Goal: Task Accomplishment & Management: Manage account settings

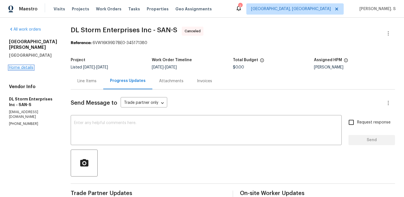
click at [15, 66] on link "Home details" at bounding box center [21, 68] width 24 height 4
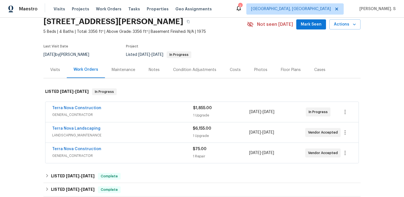
scroll to position [26, 0]
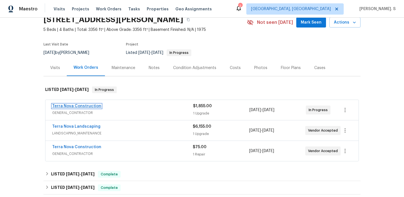
click at [84, 107] on link "Terra Nova Construction" at bounding box center [76, 106] width 49 height 4
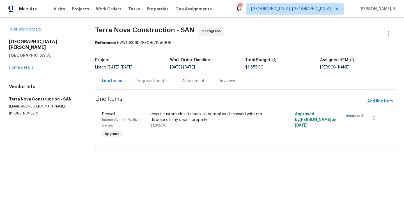
click at [164, 70] on div "Project Listed 9/18/2025 - 9/26/2025 Work Order Timeline 9/22/2025 - 9/26/2025 …" at bounding box center [245, 64] width 300 height 18
click at [158, 80] on div "Progress Updates" at bounding box center [151, 81] width 33 height 6
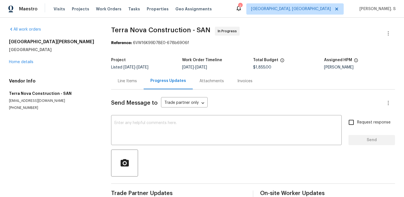
click at [156, 115] on div "Send Message to Trade partner only Trade partner only ​ x ​ Request response Se…" at bounding box center [253, 144] width 284 height 111
click at [155, 126] on textarea at bounding box center [226, 131] width 224 height 20
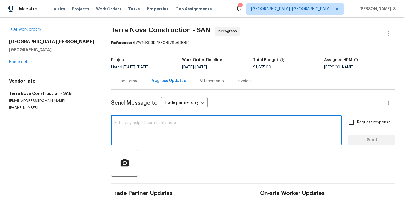
paste textarea "May we have an update on the progress of the work order?"
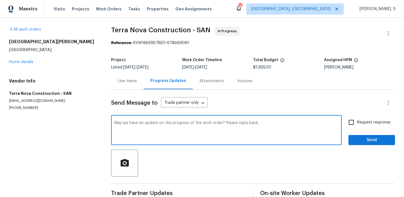
type textarea "May we have an update on the progress of the work order? Please reply back."
click at [362, 120] on span "Request response" at bounding box center [373, 122] width 33 height 6
click at [357, 120] on input "Request response" at bounding box center [351, 122] width 12 height 12
checkbox input "true"
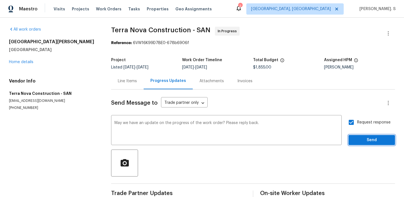
click at [369, 143] on span "Send" at bounding box center [372, 140] width 38 height 7
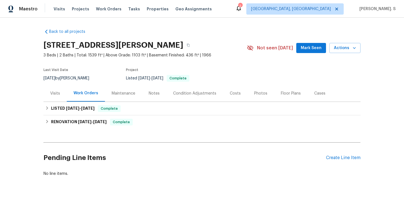
scroll to position [18, 0]
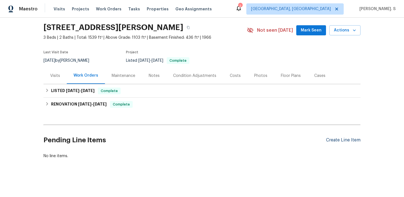
click at [339, 138] on div "Create Line Item" at bounding box center [343, 139] width 34 height 5
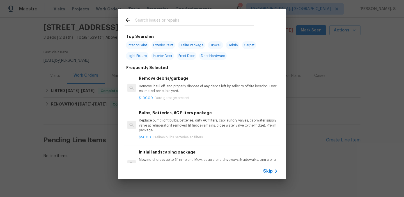
click at [159, 88] on p "Remove, haul off, and properly dispose of any debris left by seller to offsite …" at bounding box center [208, 89] width 139 height 10
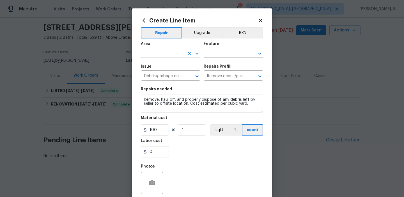
click at [200, 54] on icon "Open" at bounding box center [196, 53] width 7 height 7
click at [190, 65] on li "HVAC" at bounding box center [170, 65] width 59 height 9
click at [262, 52] on icon "Open" at bounding box center [259, 53] width 7 height 7
type input "HVAC"
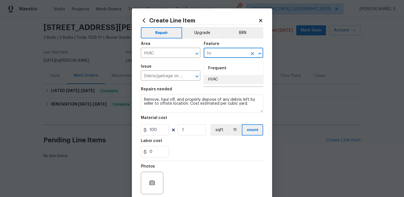
click at [209, 76] on li "HVAC" at bounding box center [233, 79] width 59 height 9
click at [197, 75] on icon "Open" at bounding box center [196, 76] width 7 height 7
type input "HVAC"
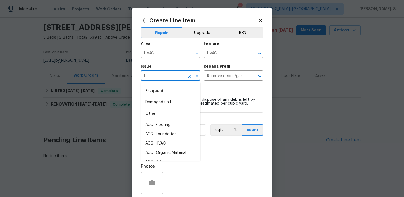
scroll to position [0, 0]
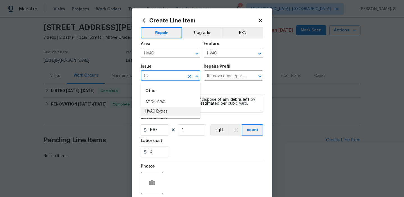
click at [178, 110] on li "HVAC Extras" at bounding box center [170, 111] width 59 height 9
type input "HVAC Extras"
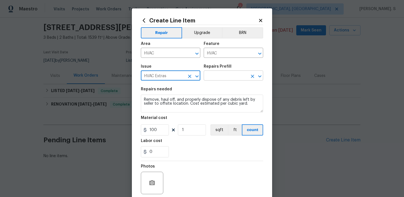
click at [262, 78] on icon "Open" at bounding box center [259, 76] width 7 height 7
type input "HVAC Extras"
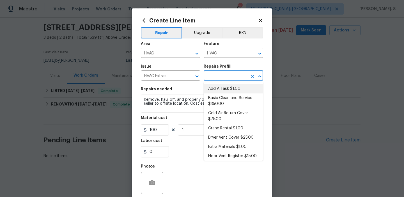
click at [234, 91] on li "Add A Task $1.00" at bounding box center [233, 88] width 59 height 9
type input "Add A Task $1.00"
type textarea "HPM to detail"
type input "1"
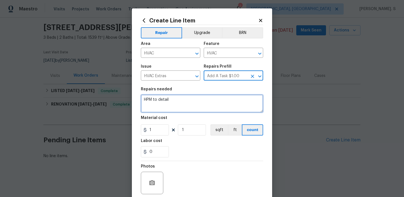
click at [198, 102] on textarea "HPM to detail" at bounding box center [202, 103] width 122 height 18
paste textarea "Feedback received that one or more metal ducts are rusted through. Please inspe…"
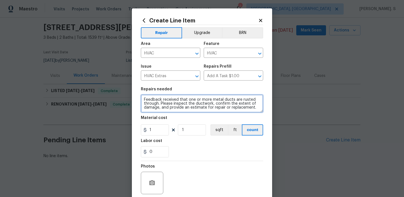
type textarea "Feedback received that one or more metal ducts are rusted through. Please inspe…"
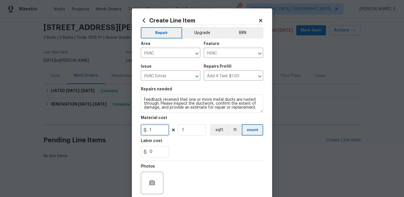
click at [154, 127] on input "1" at bounding box center [155, 129] width 28 height 11
type input "75"
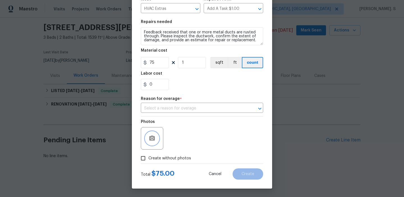
click at [156, 136] on button "button" at bounding box center [151, 137] width 13 height 13
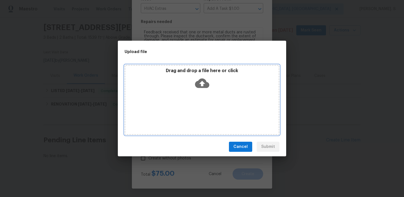
click at [203, 82] on icon at bounding box center [202, 83] width 14 height 14
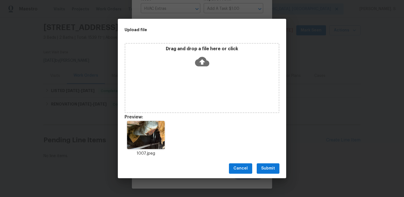
click at [265, 165] on span "Submit" at bounding box center [268, 168] width 14 height 7
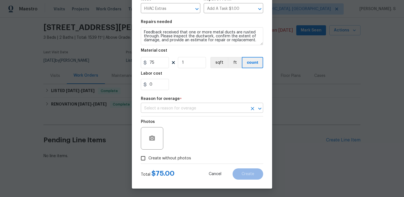
click at [207, 108] on input "text" at bounding box center [194, 108] width 107 height 9
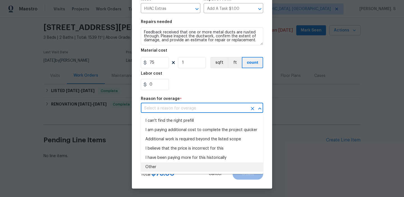
click at [179, 167] on li "Other" at bounding box center [202, 166] width 122 height 9
type input "Other"
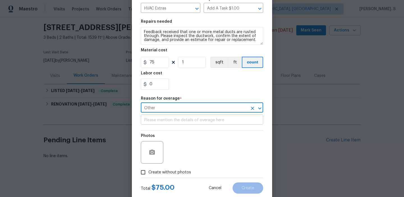
click at [184, 120] on input "text" at bounding box center [202, 120] width 122 height 9
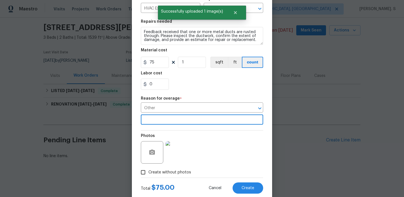
scroll to position [82, 0]
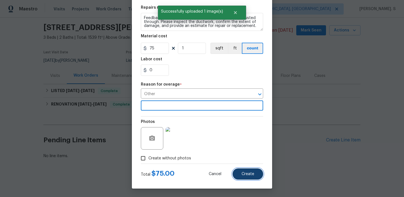
click at [246, 171] on button "Create" at bounding box center [247, 173] width 31 height 11
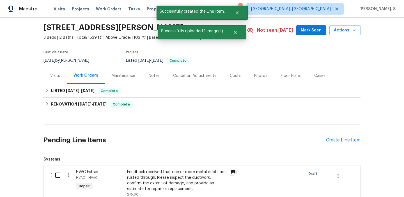
scroll to position [93, 0]
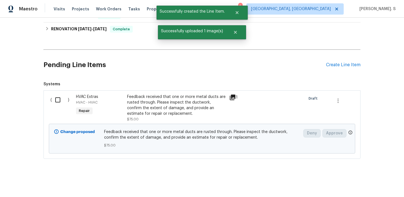
click at [51, 98] on div "( )" at bounding box center [62, 107] width 26 height 31
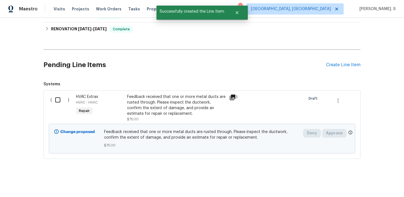
click at [52, 98] on input "checkbox" at bounding box center [60, 100] width 16 height 12
checkbox input "true"
click at [356, 184] on span "Create Work Order" at bounding box center [371, 182] width 37 height 7
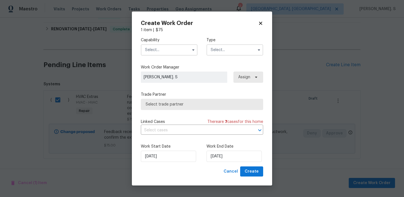
click at [164, 41] on label "Capability" at bounding box center [169, 40] width 57 height 6
click at [165, 48] on input "text" at bounding box center [169, 49] width 57 height 11
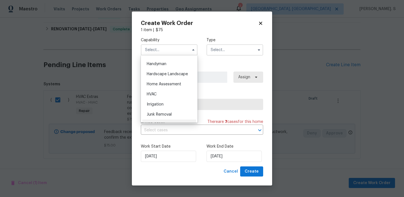
scroll to position [303, 0]
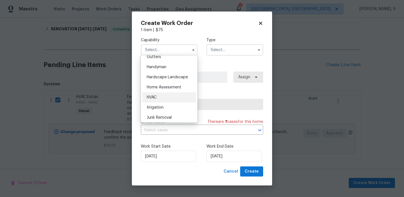
click at [156, 101] on div "HVAC" at bounding box center [169, 97] width 54 height 10
type input "HVAC"
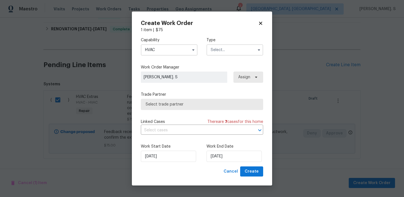
click at [239, 50] on input "text" at bounding box center [234, 49] width 57 height 11
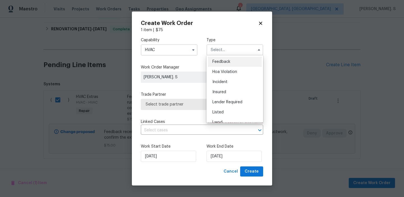
click at [234, 59] on div "Feedback" at bounding box center [235, 62] width 54 height 10
type input "Feedback"
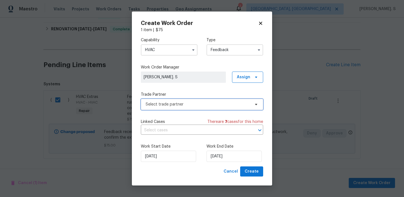
click at [204, 104] on span "Select trade partner" at bounding box center [197, 104] width 105 height 6
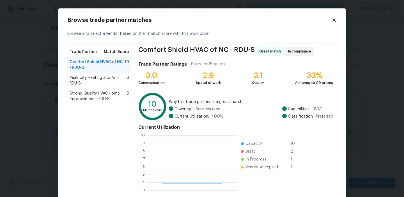
scroll to position [78, 89]
click at [85, 86] on div "Peak City Heating and Air - RDU-S 8" at bounding box center [99, 81] width 64 height 16
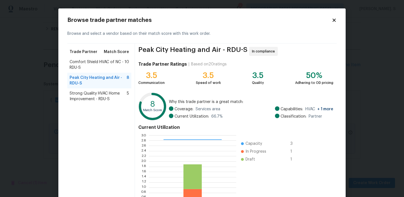
scroll to position [50, 0]
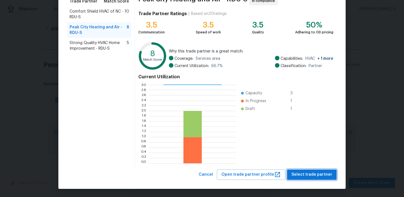
click at [322, 170] on button "Select trade partner" at bounding box center [312, 174] width 50 height 10
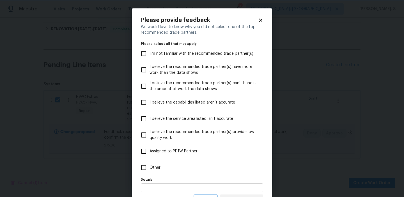
scroll to position [0, 0]
click at [169, 171] on label "Other" at bounding box center [198, 167] width 121 height 16
click at [149, 171] on input "Other" at bounding box center [144, 167] width 12 height 12
checkbox input "true"
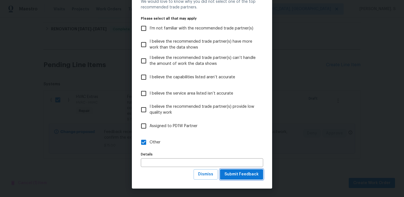
click at [237, 179] on button "Submit Feedback" at bounding box center [241, 174] width 43 height 10
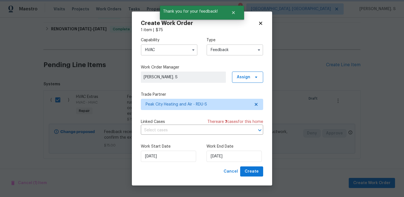
scroll to position [0, 0]
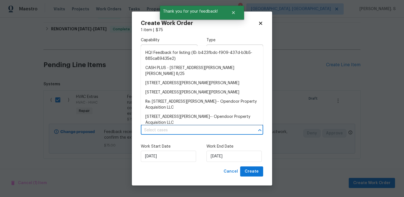
click at [167, 130] on input "text" at bounding box center [194, 130] width 107 height 9
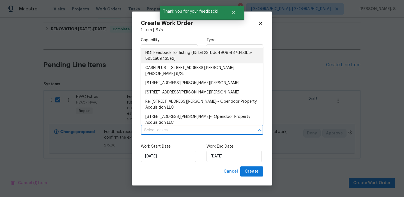
click at [168, 56] on li "HQI Feedback for listing (ID: b423fbdc-f909-437d-b3b5-885ca89435e2)" at bounding box center [202, 55] width 122 height 15
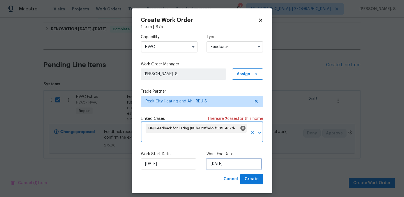
click at [221, 168] on input "9/23/2025" at bounding box center [233, 163] width 55 height 11
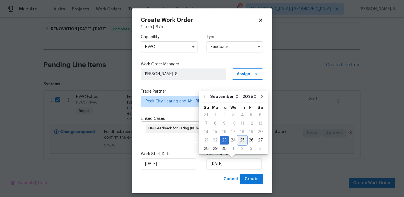
click at [240, 144] on div "25" at bounding box center [242, 140] width 9 height 8
type input "9/25/2025"
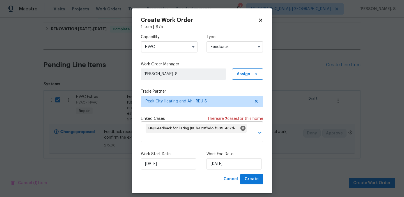
click at [247, 189] on div "Create Work Order 1 item | $ 75 Capability HVAC Type Feedback Work Order Manage…" at bounding box center [202, 100] width 140 height 185
click at [253, 178] on span "Create" at bounding box center [251, 178] width 14 height 7
checkbox input "false"
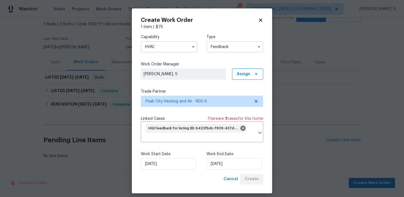
scroll to position [31, 0]
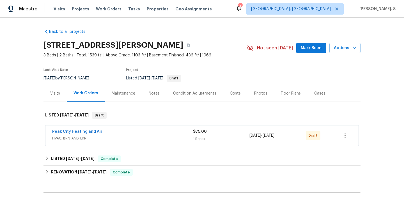
scroll to position [34, 0]
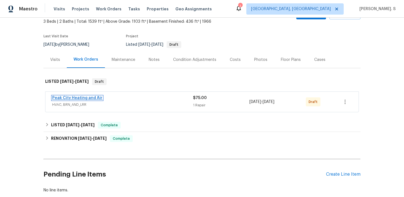
click at [79, 97] on link "Peak City Heating and Air" at bounding box center [77, 98] width 50 height 4
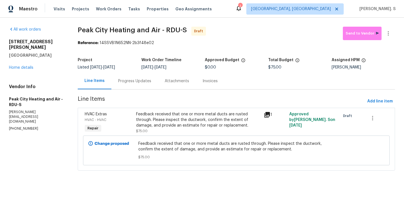
click at [126, 85] on div "Progress Updates" at bounding box center [134, 81] width 47 height 17
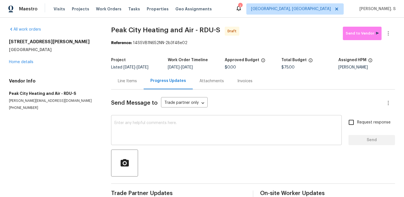
click at [131, 119] on div "x ​" at bounding box center [226, 130] width 230 height 29
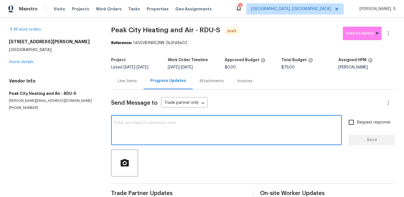
paste textarea "Hi this is Glory with Opendoor. I’m confirming you received the WO for the prop…"
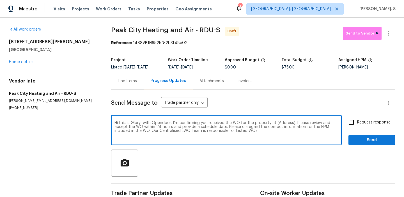
click at [284, 123] on textarea "Hi this is Glory with Opendoor. I’m confirming you received the WO for the prop…" at bounding box center [226, 131] width 224 height 20
paste textarea "1007 Vass Rd, Spring Lake, NC 28390"
type textarea "Hi this is Glory with Opendoor. I’m confirming you received the WO for the prop…"
click at [391, 31] on icon "button" at bounding box center [388, 33] width 7 height 7
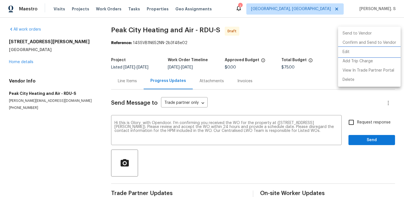
click at [345, 50] on li "Edit" at bounding box center [369, 51] width 63 height 9
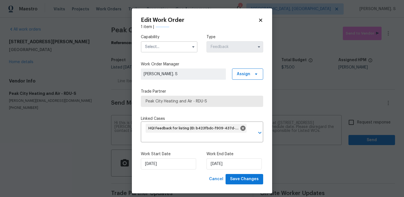
click at [167, 51] on input "text" at bounding box center [169, 46] width 57 height 11
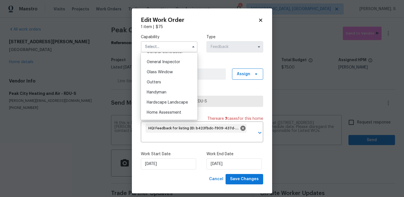
scroll to position [282, 0]
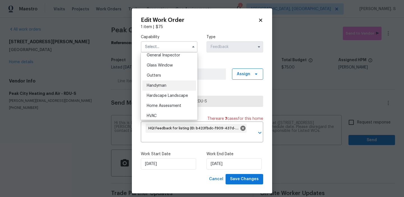
click at [169, 85] on div "Handyman" at bounding box center [169, 85] width 54 height 10
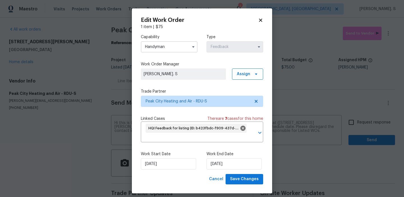
click at [168, 51] on input "Handyman" at bounding box center [169, 46] width 57 height 11
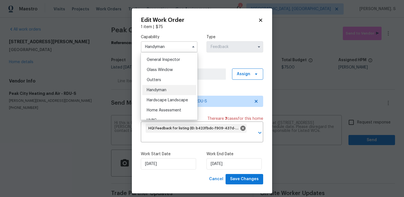
scroll to position [316, 0]
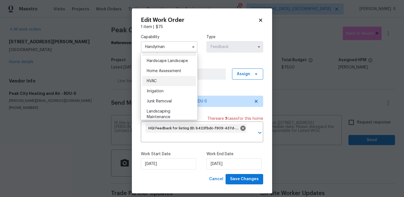
click at [162, 76] on div "HVAC" at bounding box center [169, 81] width 54 height 10
type input "HVAC"
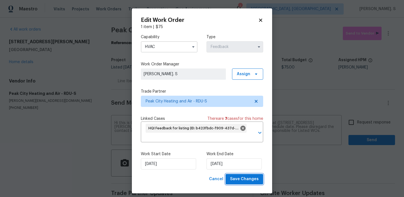
click at [259, 181] on button "Save Changes" at bounding box center [244, 179] width 38 height 10
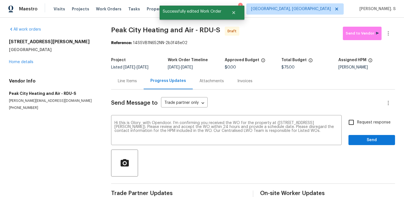
click at [373, 118] on label "Request response" at bounding box center [367, 122] width 45 height 12
click at [357, 118] on input "Request response" at bounding box center [351, 122] width 12 height 12
checkbox input "true"
click at [370, 141] on span "Send" at bounding box center [372, 140] width 38 height 7
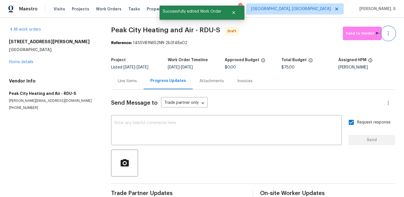
click at [391, 36] on button "button" at bounding box center [387, 33] width 13 height 13
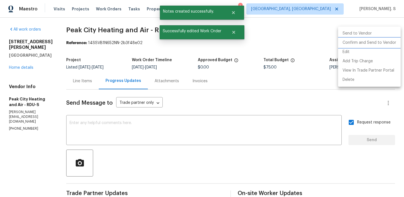
click at [380, 47] on li "Confirm and Send to Vendor" at bounding box center [369, 42] width 63 height 9
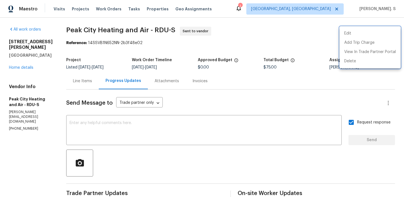
click at [167, 143] on div at bounding box center [202, 98] width 404 height 197
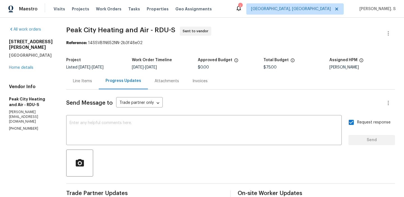
click at [170, 135] on textarea at bounding box center [204, 131] width 269 height 20
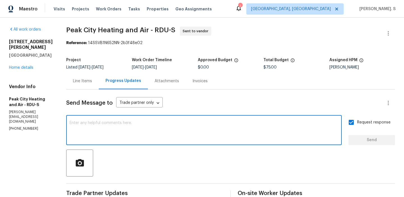
paste textarea "The Work Orders must include before-photos (both close-up and wide-angle) and a…"
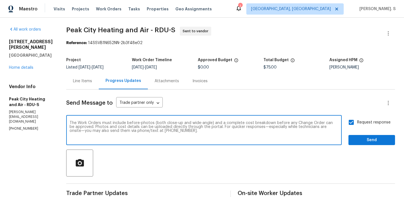
type textarea "The Work Orders must include before-photos (both close-up and wide-angle) and a…"
click at [358, 143] on span "Send" at bounding box center [372, 140] width 38 height 7
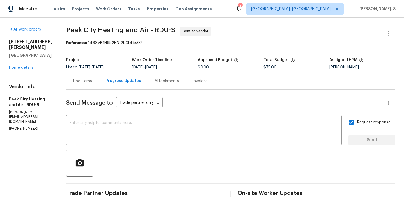
click at [104, 28] on span "Peak City Heating and Air - RDU-S" at bounding box center [120, 30] width 109 height 7
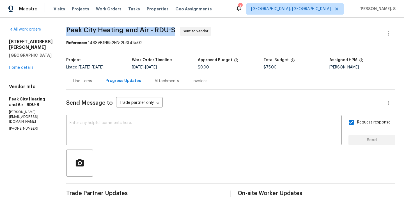
copy span "Peak City Heating and Air - RDU-S"
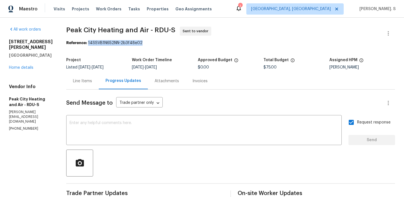
drag, startPoint x: 88, startPoint y: 42, endPoint x: 149, endPoint y: 42, distance: 61.1
click at [149, 42] on div "Reference: 14SSVB1N652NN-2b3f48e02" at bounding box center [230, 43] width 329 height 6
copy div "14SSVB1N652NN-2b3f48e02"
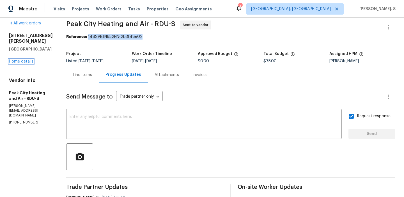
click at [13, 62] on link "Home details" at bounding box center [21, 61] width 24 height 4
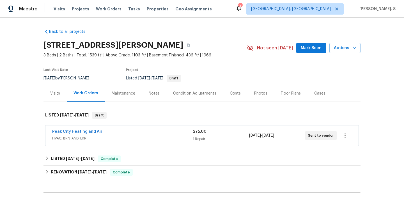
scroll to position [68, 0]
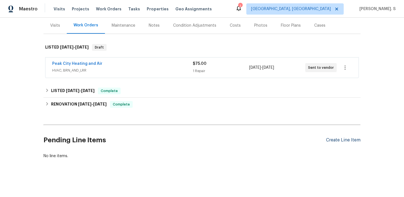
click at [328, 140] on div "Create Line Item" at bounding box center [343, 139] width 34 height 5
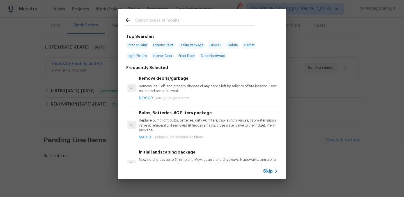
click at [182, 89] on p "Remove, haul off, and properly dispose of any debris left by seller to offsite …" at bounding box center [208, 89] width 139 height 10
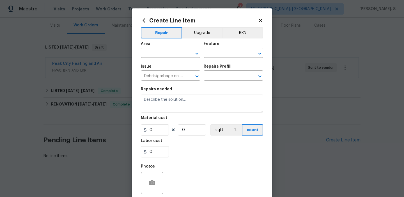
type input "Remove debris/garbage $100.00"
type textarea "Remove, haul off, and properly dispose of any debris left by seller to offsite …"
type input "100"
type input "1"
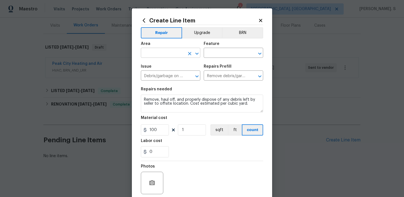
click at [197, 50] on icon "Open" at bounding box center [196, 53] width 7 height 7
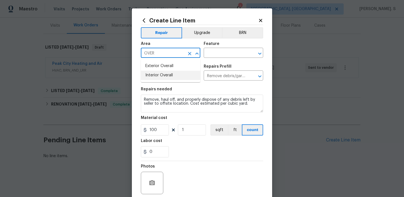
click at [185, 74] on li "Interior Overall" at bounding box center [170, 75] width 59 height 9
click at [257, 54] on icon "Open" at bounding box center [259, 53] width 7 height 7
type input "Interior Overall"
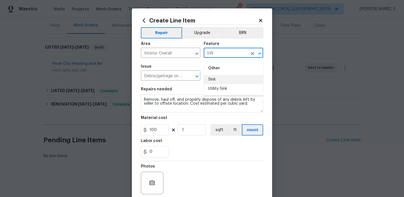
click at [210, 79] on li "Sink" at bounding box center [233, 79] width 59 height 9
type input "Sink"
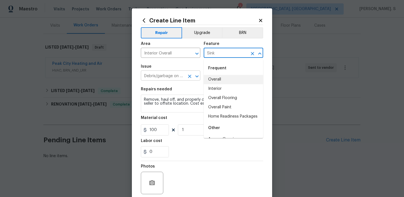
click at [200, 77] on icon "Open" at bounding box center [196, 76] width 7 height 7
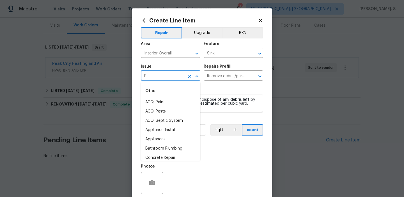
scroll to position [0, 0]
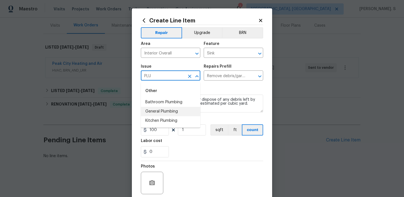
click at [176, 114] on li "General Plumbing" at bounding box center [170, 111] width 59 height 9
type input "General Plumbing"
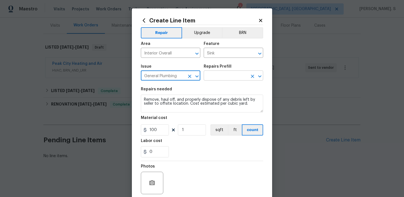
click at [258, 78] on icon "Open" at bounding box center [259, 76] width 7 height 7
type input "General Plumbing"
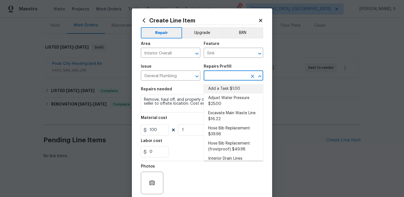
click at [236, 87] on li "Add a Task $1.00" at bounding box center [233, 88] width 59 height 9
type input "Plumbing"
type input "Add a Task $1.00"
type textarea "HPM to detail"
type input "1"
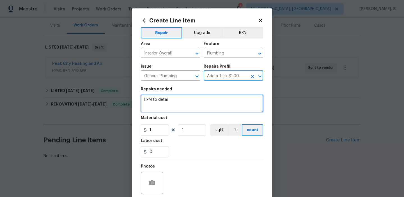
click at [172, 110] on textarea "HPM to detail" at bounding box center [202, 103] width 122 height 18
paste textarea "Feedback received that the kitchen sink and both bathroom sinks are clogged. Pl…"
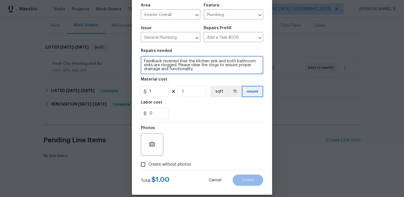
scroll to position [45, 0]
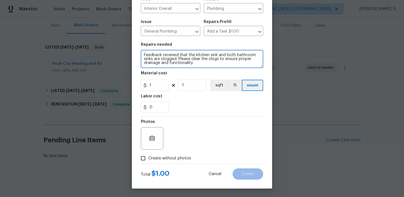
type textarea "Feedback received that the kitchen sink and both bathroom sinks are clogged. Pl…"
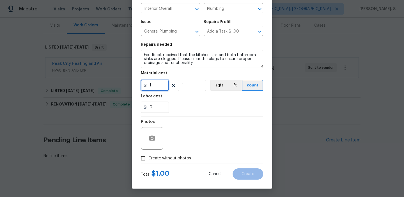
click at [159, 80] on input "1" at bounding box center [155, 85] width 28 height 11
type input "75"
click at [151, 139] on icon "button" at bounding box center [152, 138] width 7 height 7
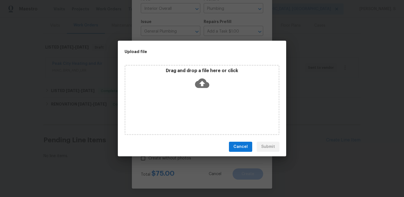
click at [202, 82] on icon at bounding box center [202, 83] width 14 height 14
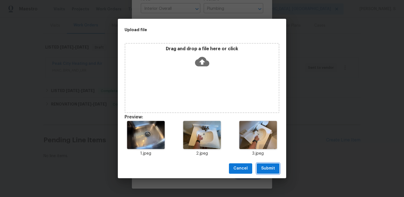
click at [259, 167] on button "Submit" at bounding box center [268, 168] width 23 height 10
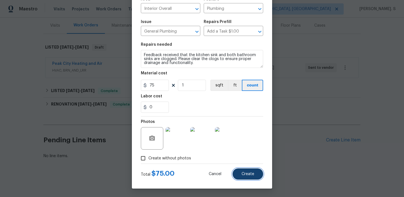
click at [250, 171] on button "Create" at bounding box center [247, 173] width 31 height 11
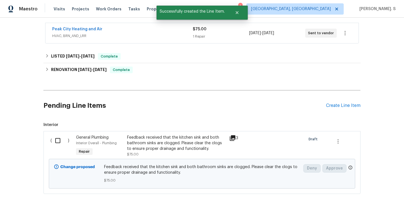
scroll to position [137, 0]
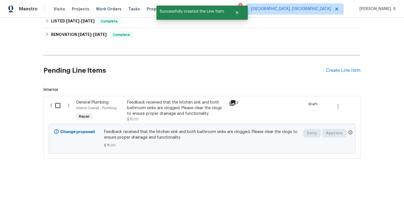
click at [53, 106] on input "checkbox" at bounding box center [60, 106] width 16 height 12
checkbox input "true"
click at [362, 183] on span "Create Work Order" at bounding box center [371, 182] width 37 height 7
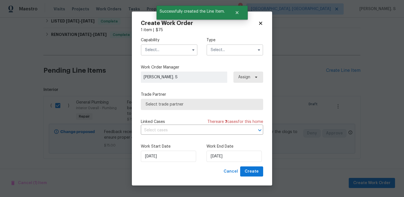
click at [167, 46] on input "text" at bounding box center [169, 49] width 57 height 11
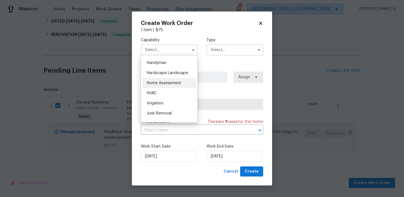
scroll to position [308, 0]
click at [156, 61] on span "Handyman" at bounding box center [157, 63] width 20 height 4
type input "Handyman"
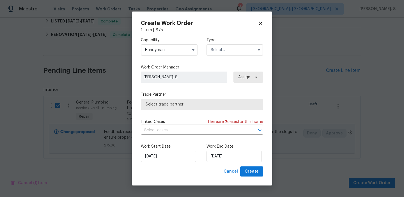
click at [230, 48] on input "text" at bounding box center [234, 49] width 57 height 11
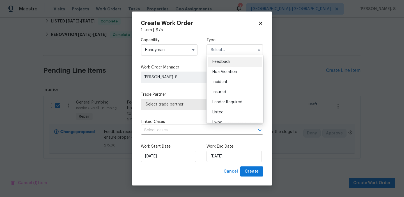
click at [224, 63] on span "Feedback" at bounding box center [221, 62] width 18 height 4
type input "Feedback"
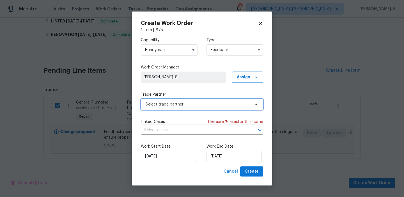
click at [198, 101] on span "Select trade partner" at bounding box center [197, 104] width 105 height 6
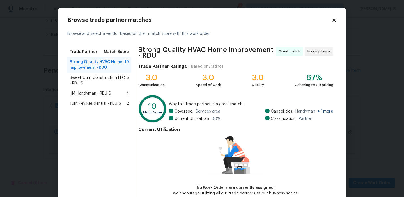
scroll to position [30, 0]
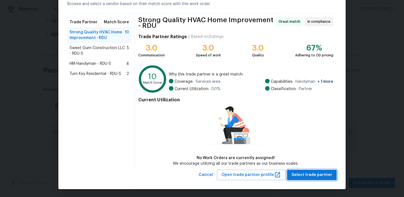
click at [319, 173] on span "Select trade partner" at bounding box center [311, 174] width 41 height 7
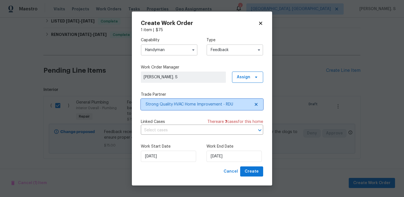
scroll to position [0, 0]
click at [169, 131] on input "text" at bounding box center [194, 130] width 107 height 9
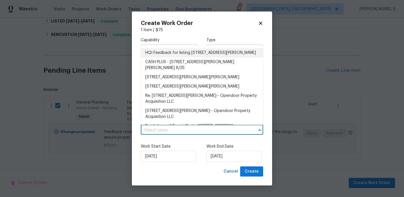
click at [171, 54] on li "HQI Feedback for listing 1007 Vass Rd, Spring Lake, NC 28390" at bounding box center [202, 52] width 122 height 9
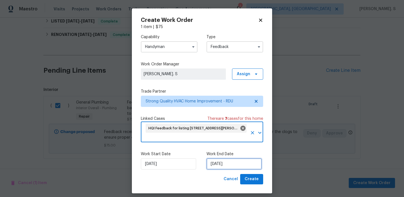
click at [235, 164] on input "9/23/2025" at bounding box center [233, 163] width 55 height 11
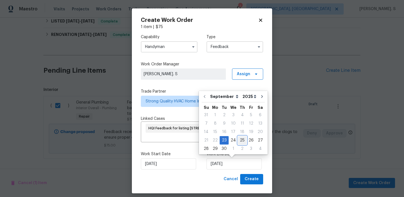
click at [239, 137] on div "25" at bounding box center [242, 140] width 9 height 8
type input "9/25/2025"
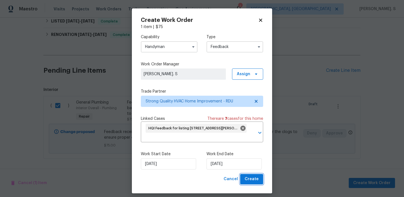
click at [249, 178] on span "Create" at bounding box center [251, 178] width 14 height 7
checkbox input "false"
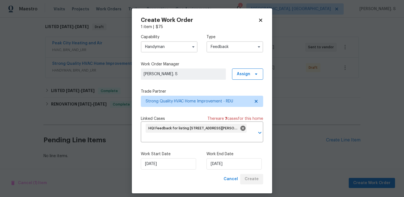
scroll to position [88, 0]
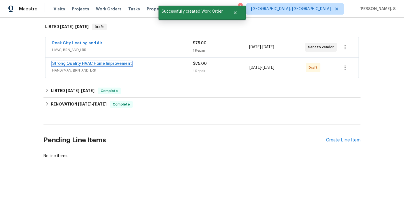
click at [78, 62] on link "Strong Quality HVAC Home Improvement" at bounding box center [92, 64] width 80 height 4
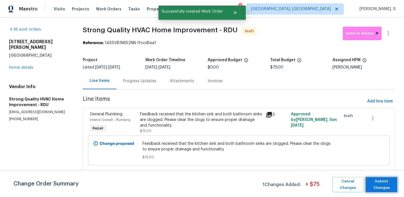
click at [393, 186] on span "Submit Changes" at bounding box center [381, 184] width 26 height 13
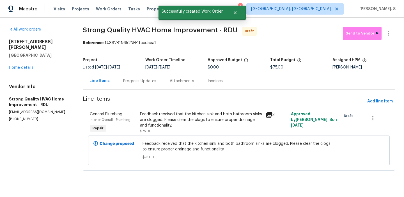
click at [140, 79] on div "Progress Updates" at bounding box center [139, 81] width 33 height 6
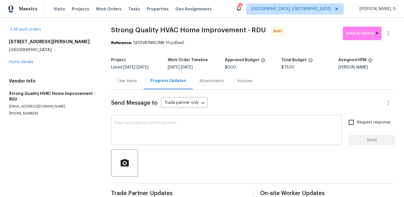
click at [128, 140] on textarea at bounding box center [226, 131] width 224 height 20
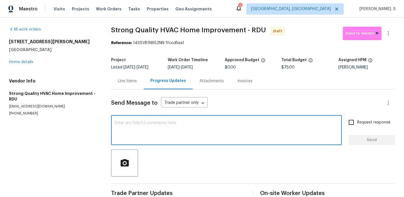
paste textarea "Hi this is Glory with Opendoor. I’m confirming you received the WO for the prop…"
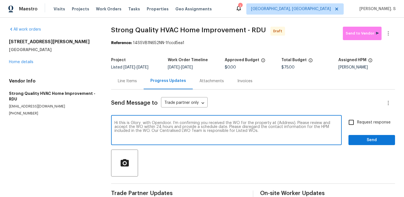
click at [284, 121] on textarea "Hi this is Glory with Opendoor. I’m confirming you received the WO for the prop…" at bounding box center [226, 131] width 224 height 20
click at [281, 124] on textarea "Hi this is Glory with Opendoor. I’m confirming you received the WO for the prop…" at bounding box center [226, 131] width 224 height 20
paste textarea "1007 Vass Rd, Spring Lake, NC 28390"
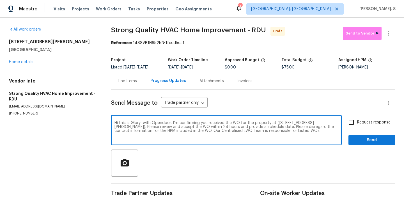
type textarea "Hi this is Glory with Opendoor. I’m confirming you received the WO for the prop…"
click at [391, 34] on button "button" at bounding box center [387, 33] width 13 height 13
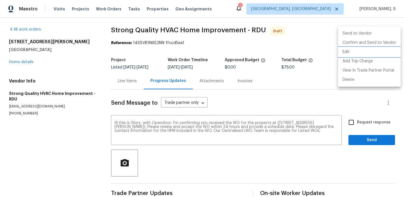
click at [361, 54] on li "Edit" at bounding box center [369, 51] width 63 height 9
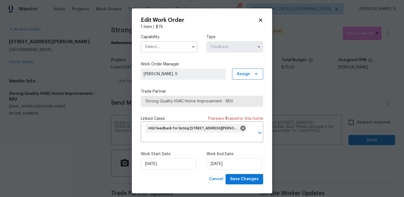
click at [184, 39] on label "Capability" at bounding box center [169, 37] width 57 height 6
click at [184, 47] on input "text" at bounding box center [169, 46] width 57 height 11
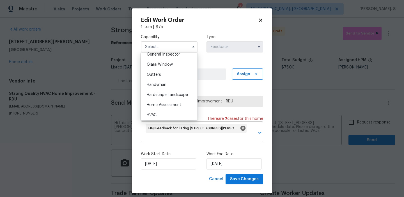
scroll to position [293, 0]
click at [172, 79] on div "Handyman" at bounding box center [169, 74] width 54 height 10
type input "Handyman"
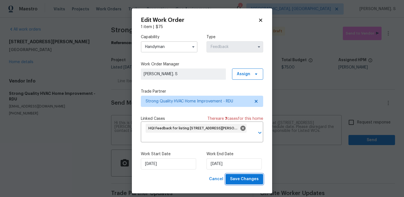
click at [242, 177] on span "Save Changes" at bounding box center [244, 178] width 29 height 7
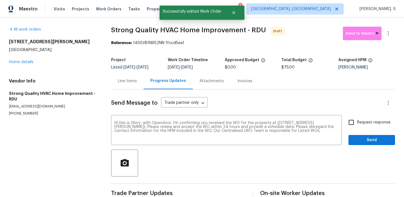
click at [350, 122] on input "Request response" at bounding box center [351, 122] width 12 height 12
checkbox input "true"
click at [357, 142] on span "Send" at bounding box center [372, 140] width 38 height 7
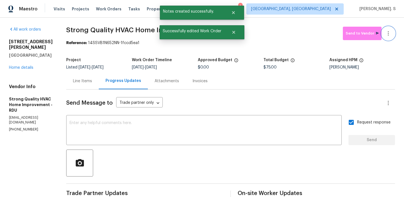
click at [391, 33] on icon "button" at bounding box center [388, 33] width 7 height 7
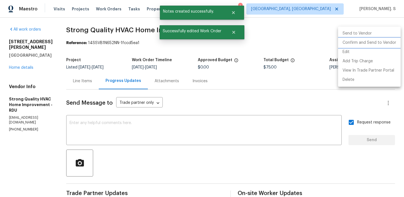
click at [371, 41] on li "Confirm and Send to Vendor" at bounding box center [369, 42] width 63 height 9
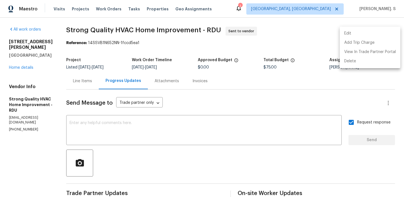
click at [151, 141] on div at bounding box center [202, 98] width 404 height 197
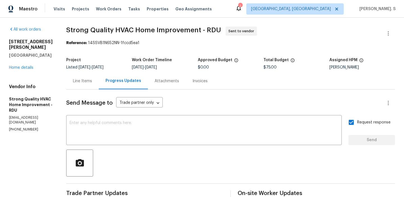
click at [151, 141] on div "Edit Add Trip Charge View In Trade Partner Portal Delete" at bounding box center [202, 98] width 404 height 197
click at [151, 141] on div "x ​" at bounding box center [203, 130] width 275 height 29
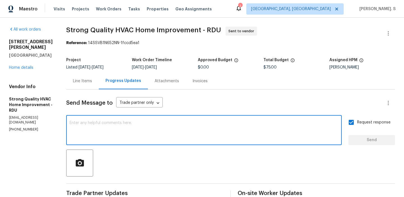
paste textarea "The Work Orders must include before-photos (both close-up and wide-angle) and a…"
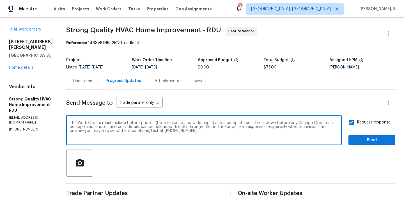
type textarea "The Work Orders must include before-photos (both close-up and wide-angle) and a…"
click at [351, 127] on input "Request response" at bounding box center [351, 122] width 12 height 12
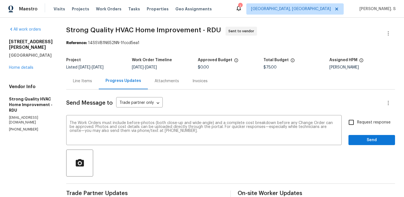
click at [351, 127] on input "Request response" at bounding box center [351, 122] width 12 height 12
checkbox input "true"
click at [355, 142] on span "Send" at bounding box center [372, 140] width 38 height 7
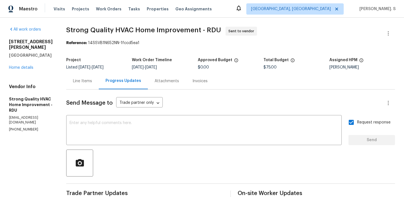
click at [138, 29] on span "Strong Quality HVAC Home Improvement - RDU" at bounding box center [143, 30] width 155 height 7
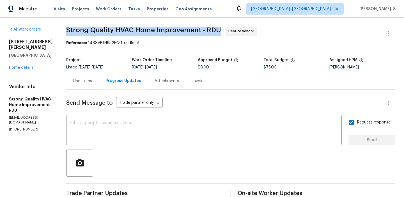
click at [138, 29] on span "Strong Quality HVAC Home Improvement - RDU" at bounding box center [143, 30] width 155 height 7
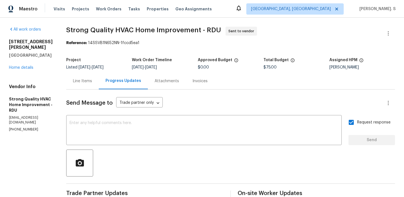
click at [184, 22] on div "All work orders 1007 Vass Rd Spring Lake, NC 28390 Home details Vendor Info Str…" at bounding box center [202, 155] width 404 height 274
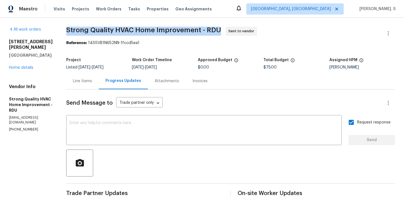
copy span "Strong Quality HVAC Home Improvement - RDU"
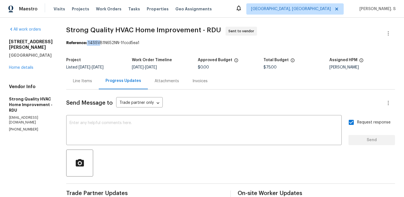
drag, startPoint x: 92, startPoint y: 42, endPoint x: 126, endPoint y: 42, distance: 34.8
click at [124, 42] on div "Reference: 14SSVB1N652NN-1fccd5ea1" at bounding box center [230, 43] width 329 height 6
copy div "14SSVB1N652NN-"
click at [119, 54] on section "Strong Quality HVAC Home Improvement - RDU Sent to vendor Reference: 14SSVB1N65…" at bounding box center [230, 155] width 329 height 256
drag, startPoint x: 93, startPoint y: 43, endPoint x: 184, endPoint y: 43, distance: 90.8
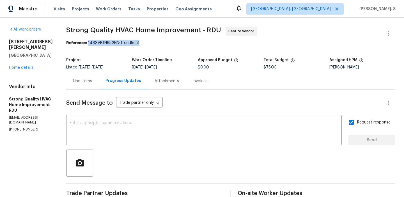
click at [184, 43] on div "Reference: 14SSVB1N652NN-1fccd5ea1" at bounding box center [230, 43] width 329 height 6
copy div "14SSVB1N652NN-1fccd5ea1"
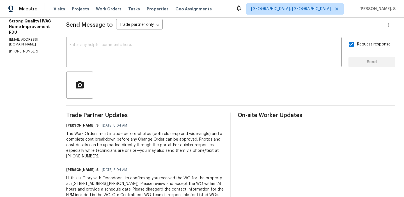
scroll to position [100, 0]
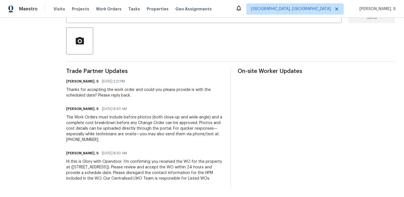
scroll to position [71, 0]
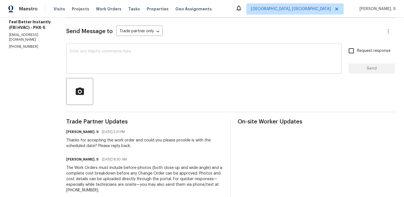
click at [108, 68] on textarea at bounding box center [204, 59] width 269 height 20
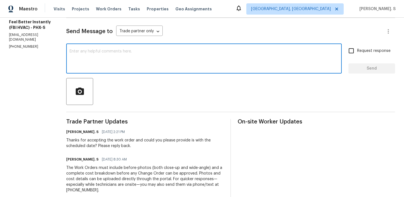
paste textarea "May we have an update on the progress of the work order?"
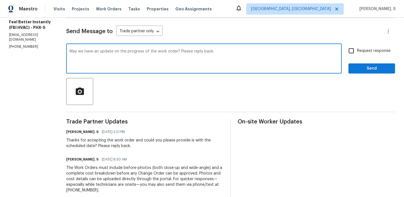
type textarea "May we have an update on the progress of the work order? Please reply back."
click at [355, 50] on input "Request response" at bounding box center [351, 51] width 12 height 12
checkbox input "true"
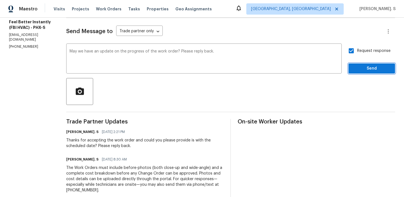
click at [357, 64] on button "Send" at bounding box center [371, 68] width 47 height 10
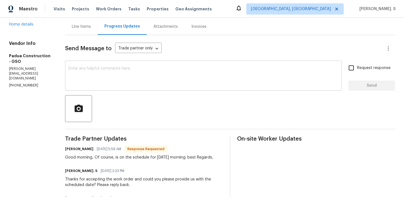
scroll to position [57, 0]
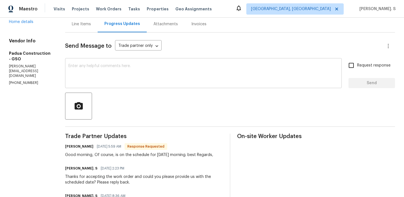
click at [120, 77] on textarea at bounding box center [203, 74] width 270 height 20
click at [158, 92] on div "Send Message to Trade partner only Trade partner only ​ x ​ Request response Se…" at bounding box center [230, 157] width 330 height 248
click at [162, 80] on textarea at bounding box center [203, 74] width 270 height 20
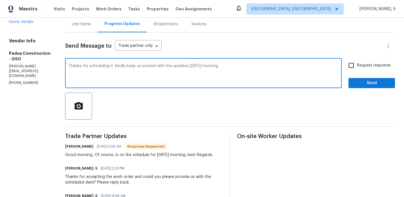
type textarea "Thanks for scheduling it. Kindly keep us posted with the updates [DATE] morning."
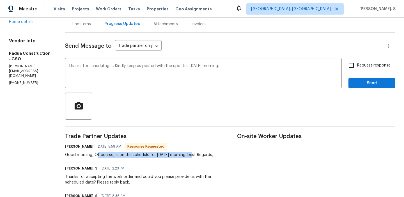
copy div "f course, is on the schedule for [DATE] morning."
drag, startPoint x: 96, startPoint y: 154, endPoint x: 190, endPoint y: 154, distance: 94.5
click at [190, 154] on div "Good morning, Of course, is on the schedule for [DATE] morning. best Regards," at bounding box center [139, 155] width 148 height 6
click at [361, 69] on label "Request response" at bounding box center [367, 65] width 45 height 12
click at [357, 69] on input "Request response" at bounding box center [351, 65] width 12 height 12
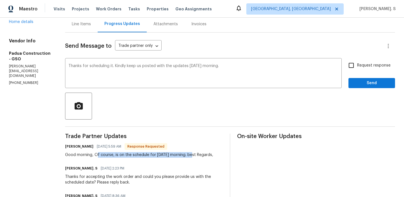
checkbox input "true"
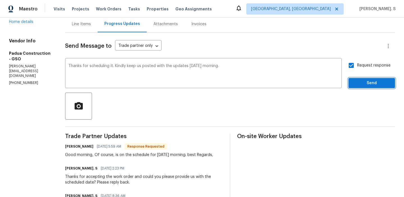
click at [359, 80] on span "Send" at bounding box center [372, 83] width 38 height 7
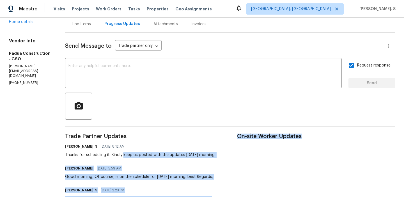
drag, startPoint x: 122, startPoint y: 154, endPoint x: 260, endPoint y: 154, distance: 138.2
copy div "lore ip dolors amet con adipisc elitsedd eiusmod. Temp Incididun 00/50/9649 7:7…"
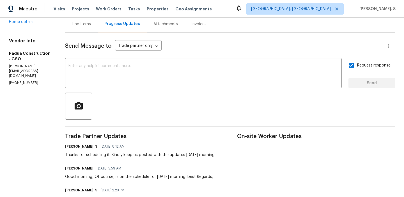
drag, startPoint x: 123, startPoint y: 153, endPoint x: 223, endPoint y: 153, distance: 100.6
copy div "keep us posted with the updates [DATE] morning."
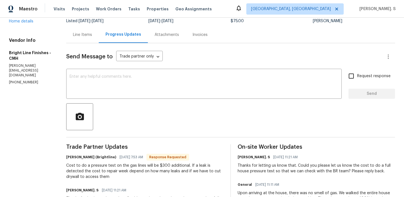
scroll to position [89, 0]
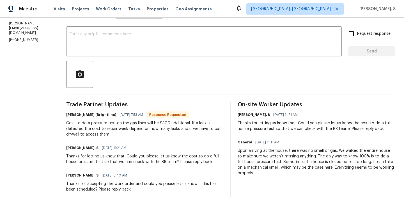
click at [141, 120] on div "[PERSON_NAME] (Brightline) [DATE] 7:53 AM Response Requested Cost to do a press…" at bounding box center [144, 124] width 157 height 26
click at [141, 125] on div "Cost to do a pressure test on the gas lines will be $300 additional. If a leak …" at bounding box center [144, 128] width 157 height 17
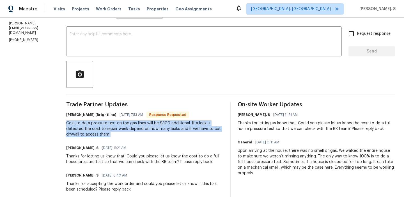
click at [141, 125] on div "Cost to do a pressure test on the gas lines will be $300 additional. If a leak …" at bounding box center [144, 128] width 157 height 17
copy div "Cost to do a pressure test on the gas lines will be $300 additional. If a leak …"
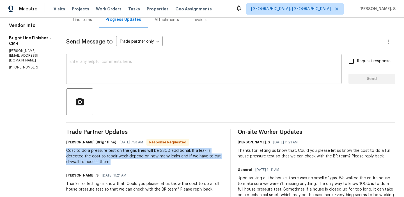
scroll to position [59, 0]
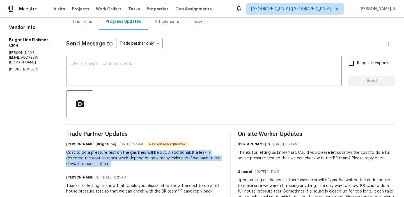
click at [207, 93] on div at bounding box center [230, 103] width 329 height 27
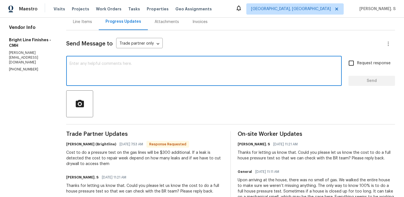
click at [207, 81] on textarea at bounding box center [204, 72] width 269 height 20
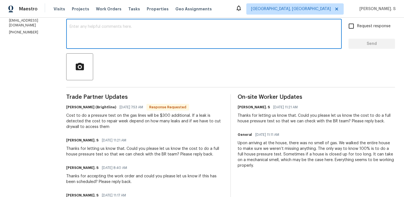
scroll to position [100, 0]
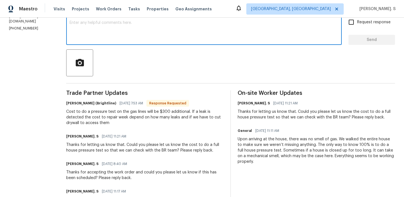
click at [103, 27] on textarea at bounding box center [204, 31] width 269 height 20
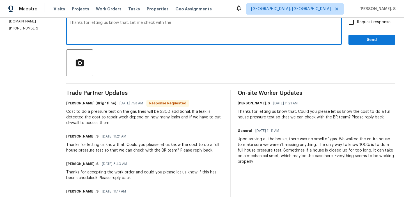
type textarea "Thanks for letting us know that. Let me check with the"
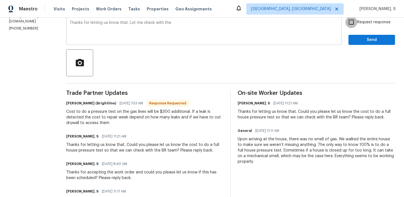
scroll to position [99, 0]
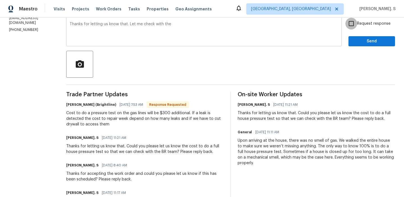
click at [345, 18] on input "Request response" at bounding box center [351, 24] width 12 height 12
checkbox input "true"
click at [177, 25] on textarea "Thanks for letting us know that. Let me check with the" at bounding box center [204, 32] width 269 height 20
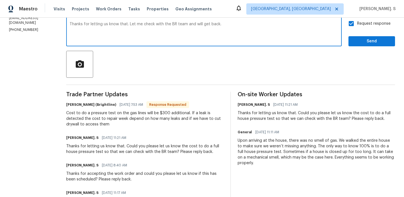
type textarea "Thanks for letting us know that. Let me check with the BR team and will get bac…"
click at [371, 42] on span "Send" at bounding box center [372, 41] width 38 height 7
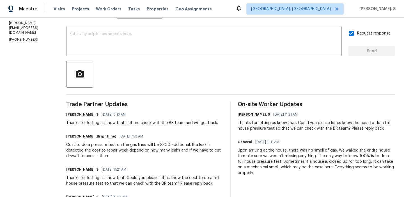
scroll to position [0, 0]
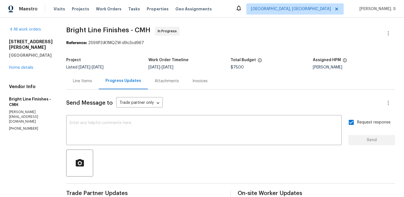
copy span "Bright Line Finishes - CMH"
click at [82, 77] on div "Line Items" at bounding box center [82, 81] width 33 height 17
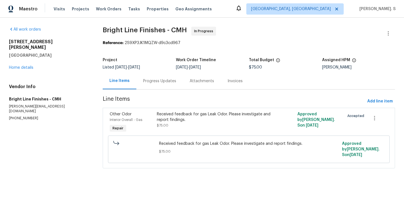
click at [181, 152] on span "$75.00" at bounding box center [248, 152] width 179 height 6
click at [183, 145] on span "Received feedback for gas Leak Odor. Please investigate and report findings." at bounding box center [248, 144] width 179 height 6
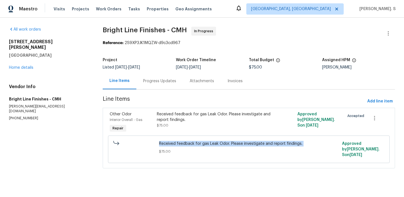
click at [183, 145] on span "Received feedback for gas Leak Odor. Please investigate and report findings." at bounding box center [248, 144] width 179 height 6
copy span "Received feedback for gas Leak Odor. Please investigate and report findings."
click at [154, 88] on div "Progress Updates" at bounding box center [159, 81] width 47 height 17
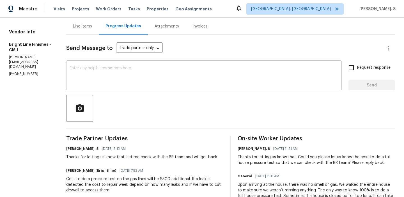
scroll to position [90, 0]
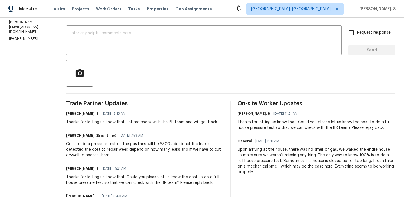
click at [134, 147] on div "Cost to do a pressure test on the gas lines will be $300 additional. If a leak …" at bounding box center [144, 149] width 157 height 17
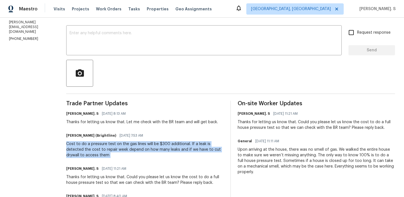
copy div "Cost to do a pressure test on the gas lines will be $300 additional. If a leak …"
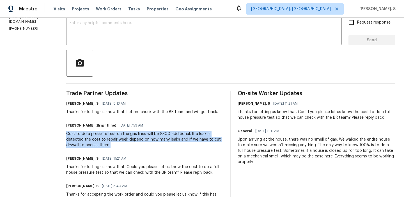
scroll to position [100, 0]
copy div "Cost to do a pressure test on the gas lines will be $300 additional. If a leak …"
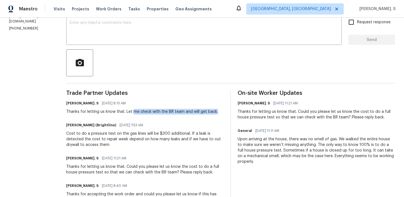
drag, startPoint x: 129, startPoint y: 112, endPoint x: 218, endPoint y: 112, distance: 88.9
click at [218, 112] on div "[PERSON_NAME]. S [DATE] 8:13 AM Thanks for letting us know that. Let me check w…" at bounding box center [144, 106] width 157 height 15
copy div "me check with the BR team and will get back."
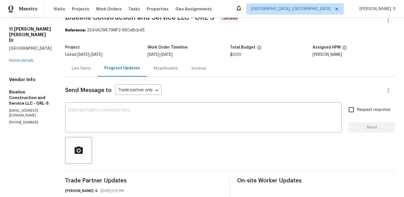
scroll to position [37, 0]
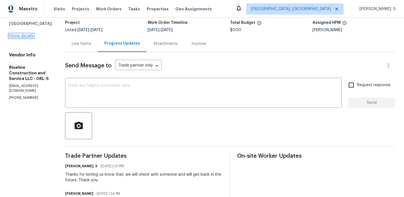
click at [23, 34] on link "Home details" at bounding box center [21, 36] width 24 height 4
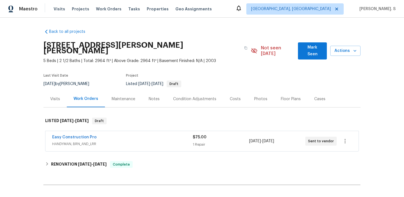
scroll to position [33, 0]
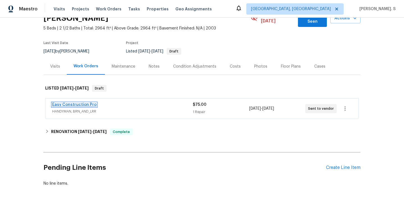
click at [89, 103] on link "Easy Construction Pro" at bounding box center [74, 105] width 44 height 4
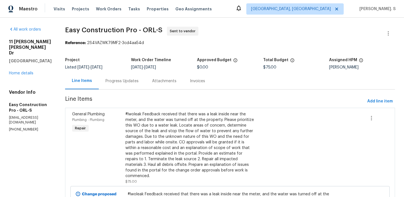
click at [138, 82] on div "Progress Updates" at bounding box center [121, 81] width 33 height 6
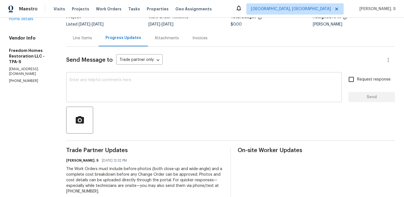
scroll to position [25, 0]
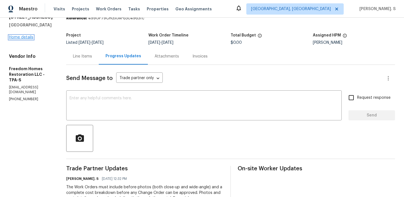
click at [24, 39] on link "Home details" at bounding box center [21, 37] width 24 height 4
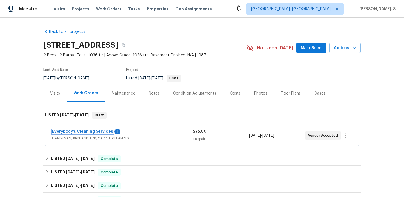
click at [88, 131] on link "Everybody’s Cleaning Services" at bounding box center [82, 132] width 61 height 4
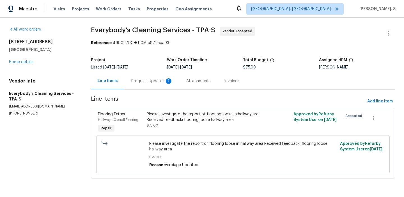
click at [142, 81] on div "Progress Updates 1" at bounding box center [151, 81] width 41 height 6
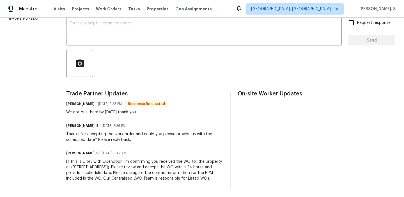
scroll to position [105, 0]
click at [151, 36] on div "x ​" at bounding box center [203, 31] width 275 height 29
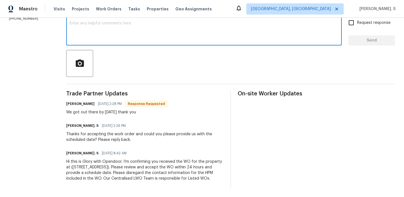
scroll to position [103, 0]
click at [151, 36] on textarea at bounding box center [204, 31] width 269 height 20
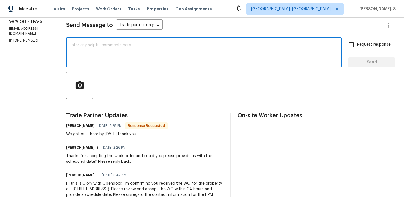
scroll to position [69, 0]
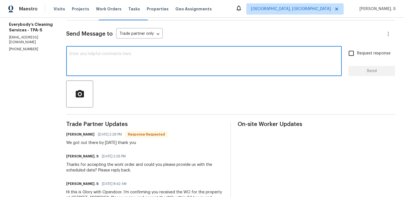
click at [126, 50] on div "x ​" at bounding box center [203, 61] width 275 height 29
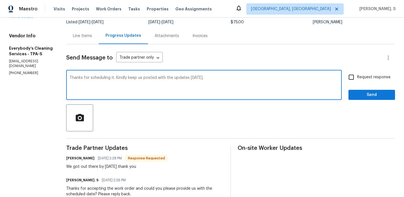
scroll to position [65, 0]
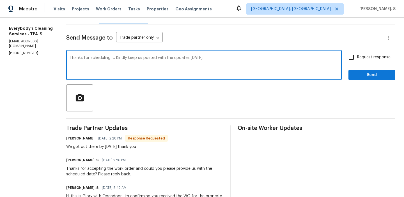
type textarea "Thanks for scheduling it. Kindly keep us posted with the updates [DATE]."
click at [352, 59] on input "Request response" at bounding box center [351, 57] width 12 height 12
checkbox input "true"
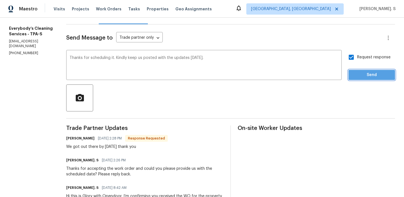
click at [359, 73] on span "Send" at bounding box center [372, 74] width 38 height 7
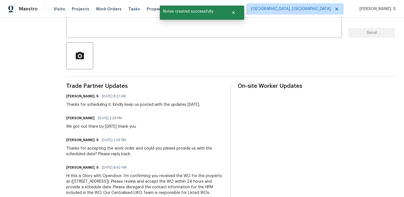
scroll to position [127, 0]
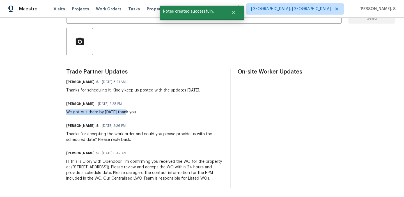
copy div "We got out there by Wednesday t"
drag, startPoint x: 87, startPoint y: 106, endPoint x: 147, endPoint y: 106, distance: 60.3
click at [136, 109] on div "We got out there by Wednesday thank you" at bounding box center [101, 112] width 70 height 6
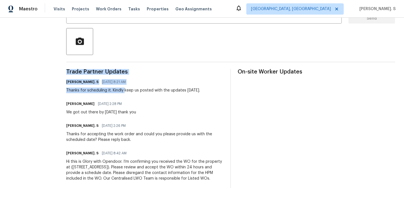
drag, startPoint x: 145, startPoint y: 85, endPoint x: 243, endPoint y: 85, distance: 97.8
click at [243, 85] on div "Trade Partner Updates Glory Joyce. S 09/23/2025 8:21 AM Thanks for scheduling i…" at bounding box center [230, 128] width 329 height 119
copy div "Trade Partner Updates Glory Joyce. S 09/23/2025 8:21 AM Thanks for scheduling i…"
click at [184, 87] on div "Thanks for scheduling it. Kindly keep us posted with the updates tomorrow." at bounding box center [133, 90] width 134 height 6
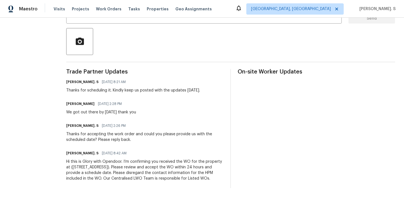
drag, startPoint x: 145, startPoint y: 83, endPoint x: 226, endPoint y: 83, distance: 80.7
click at [223, 83] on div "Glory Joyce. S 09/23/2025 8:21 AM Thanks for scheduling it. Kindly keep us post…" at bounding box center [144, 85] width 157 height 15
copy div "keep us posted with the updates tomorrow."
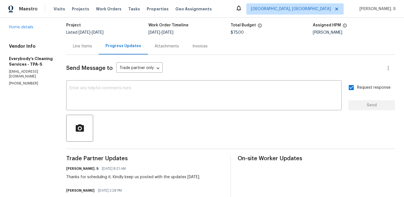
scroll to position [0, 0]
